Goal: Task Accomplishment & Management: Manage account settings

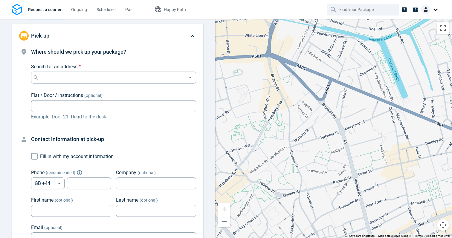
click at [428, 6] on img at bounding box center [426, 10] width 10 height 10
click at [416, 38] on span "Settings" at bounding box center [414, 37] width 15 height 6
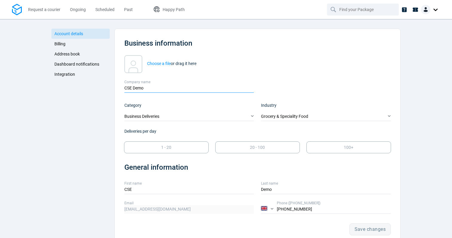
click at [181, 90] on input "CSE Demo" at bounding box center [189, 88] width 130 height 9
type input "CSE Demo 2"
click at [364, 226] on button "Save changes" at bounding box center [370, 230] width 41 height 12
click at [77, 45] on link "Billing" at bounding box center [80, 44] width 58 height 10
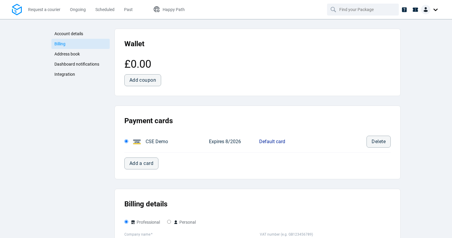
click at [79, 35] on span "Account details" at bounding box center [68, 33] width 29 height 5
